Goal: Browse casually

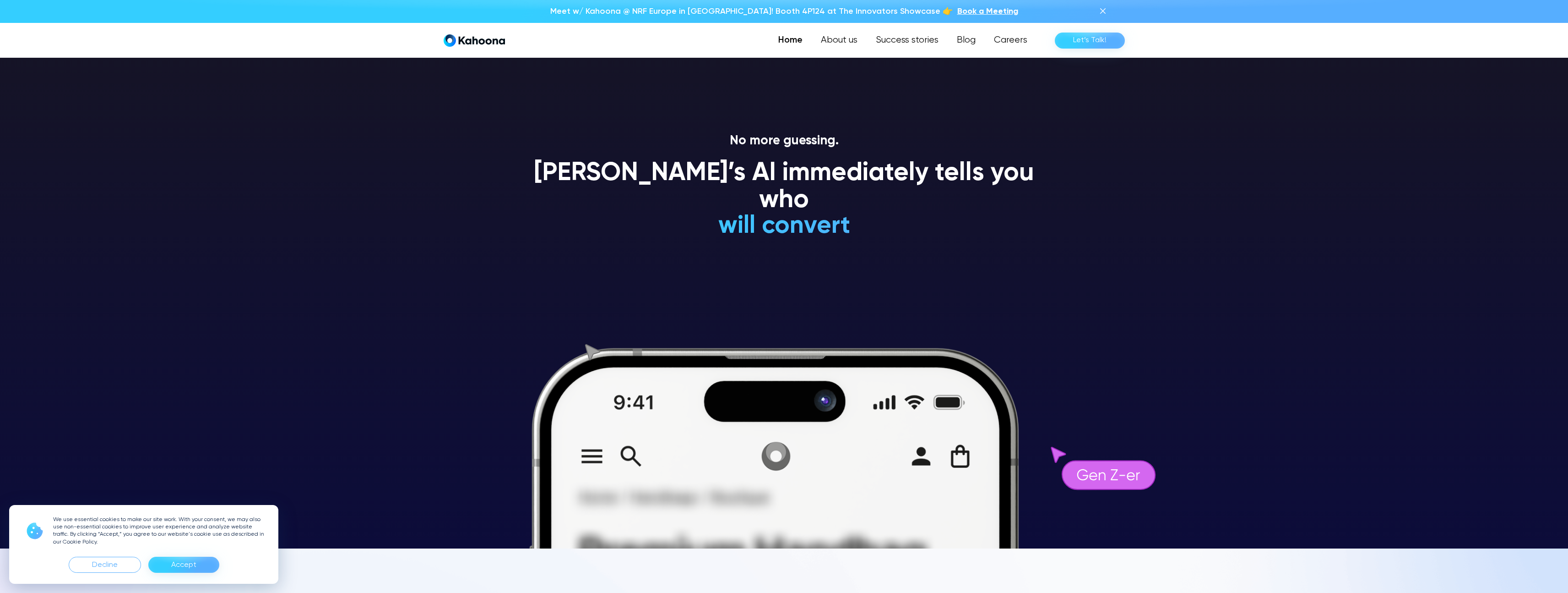
scroll to position [44, 0]
click at [542, 319] on icon at bounding box center [784, 460] width 784 height 380
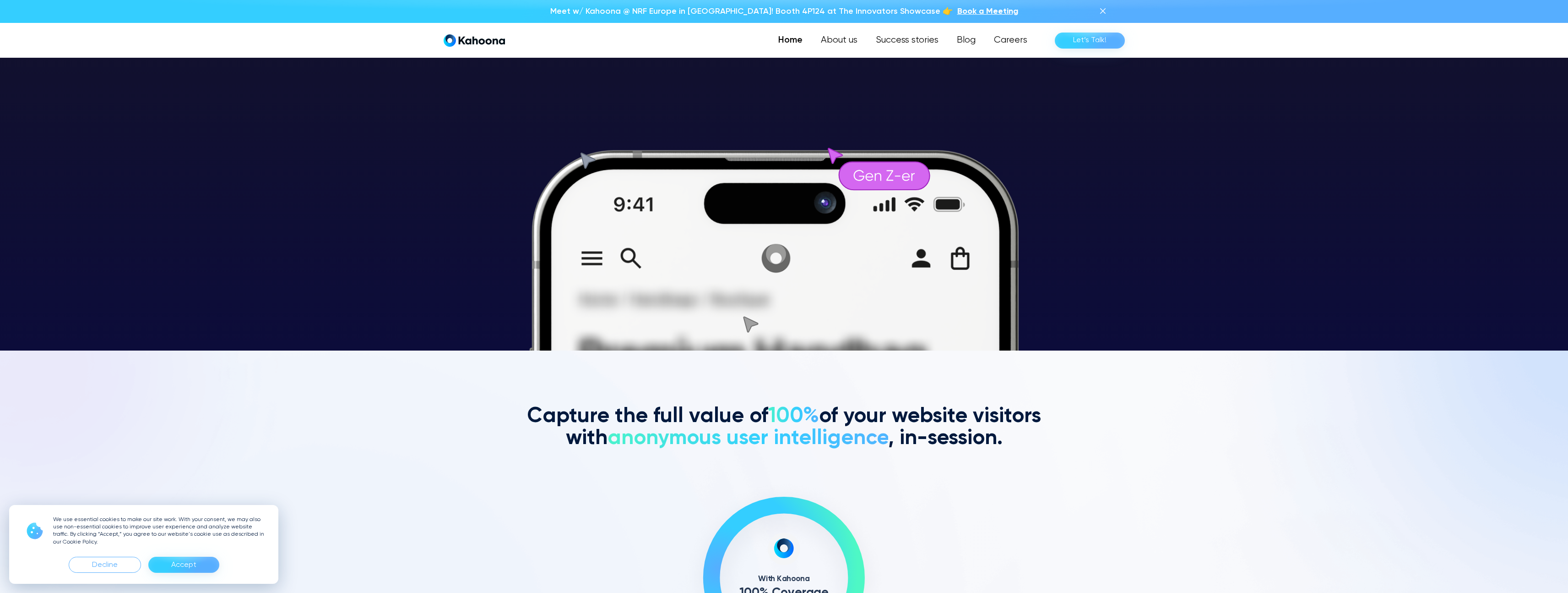
scroll to position [242, 0]
